Goal: Information Seeking & Learning: Learn about a topic

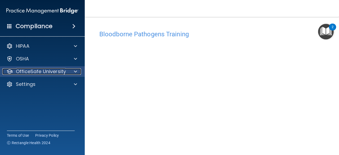
click at [56, 73] on p "OfficeSafe University" at bounding box center [41, 71] width 50 height 6
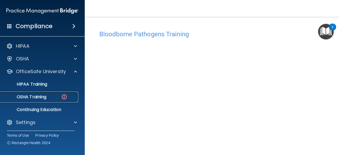
click at [45, 100] on p "OSHA Training" at bounding box center [24, 96] width 43 height 5
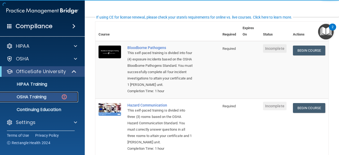
scroll to position [40, 0]
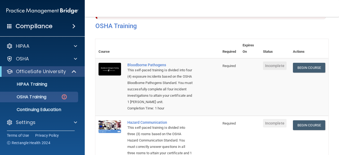
scroll to position [31, 0]
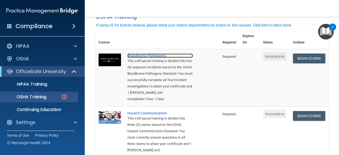
click at [165, 56] on div "Bloodborne Pathogens" at bounding box center [159, 55] width 65 height 4
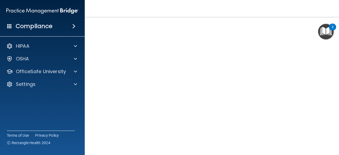
scroll to position [47, 0]
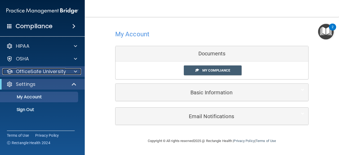
click at [70, 73] on div at bounding box center [74, 71] width 13 height 6
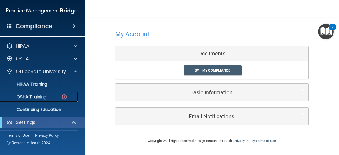
click at [42, 97] on p "OSHA Training" at bounding box center [24, 96] width 43 height 5
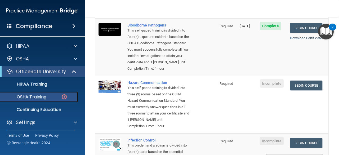
scroll to position [59, 0]
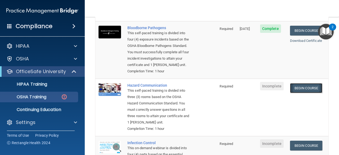
click at [296, 87] on link "Begin Course" at bounding box center [306, 88] width 32 height 10
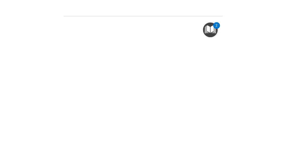
scroll to position [84, 0]
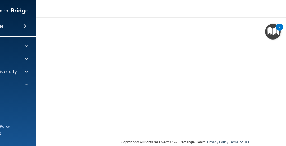
click at [242, 0] on html "Compliance HIPAA Documents and Policies Report an Incident Business Associates …" at bounding box center [143, 73] width 286 height 146
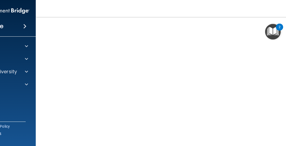
scroll to position [79, 0]
click at [208, 12] on nav "Toggle navigation Alexandro Medina amedina2@une.edu Manage My Enterprise Premie…" at bounding box center [185, 8] width 299 height 17
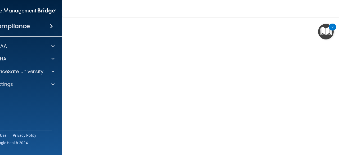
scroll to position [33, 0]
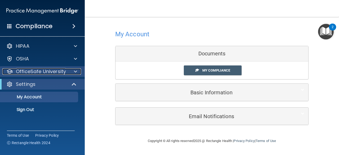
click at [62, 73] on p "OfficeSafe University" at bounding box center [41, 71] width 50 height 6
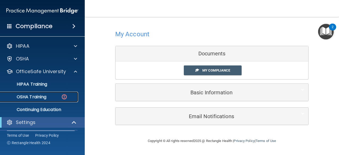
click at [38, 96] on p "OSHA Training" at bounding box center [24, 96] width 43 height 5
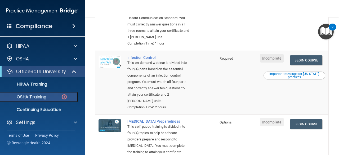
scroll to position [144, 0]
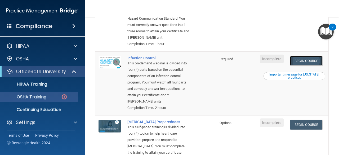
click at [299, 66] on link "Begin Course" at bounding box center [306, 61] width 32 height 10
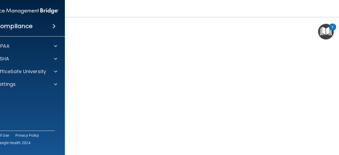
scroll to position [53, 0]
